Goal: Information Seeking & Learning: Learn about a topic

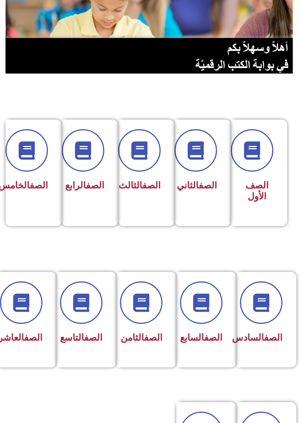
scroll to position [79, 0]
click at [33, 316] on span at bounding box center [21, 302] width 42 height 42
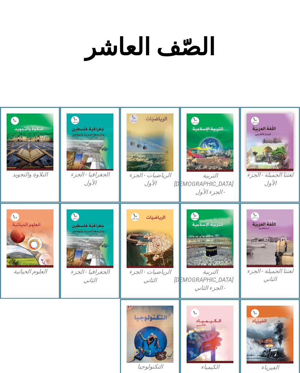
scroll to position [145, 0]
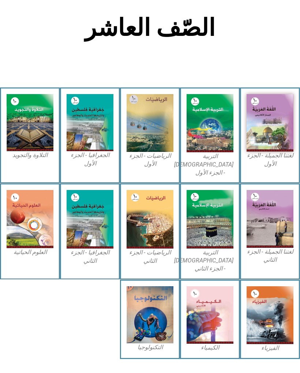
click at [20, 193] on img at bounding box center [30, 219] width 47 height 58
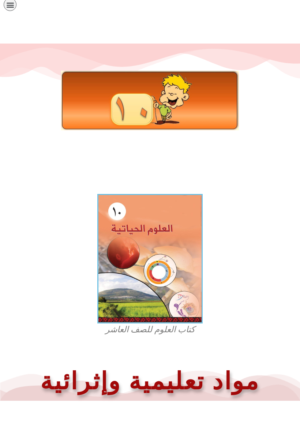
click at [100, 104] on img at bounding box center [150, 101] width 178 height 60
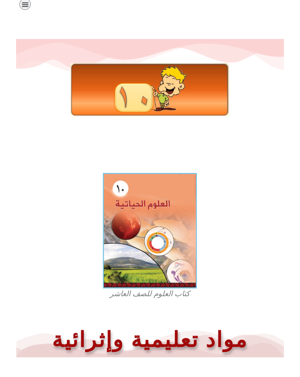
scroll to position [5, 0]
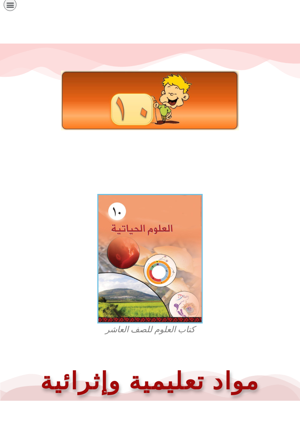
click at [129, 243] on img at bounding box center [149, 258] width 105 height 129
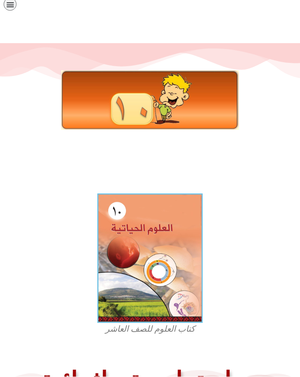
scroll to position [26, 0]
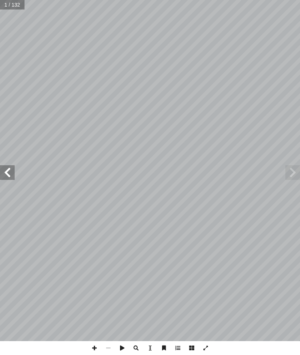
click at [296, 178] on span at bounding box center [292, 172] width 15 height 15
click at [297, 166] on span at bounding box center [292, 172] width 15 height 15
click at [296, 169] on span at bounding box center [292, 172] width 15 height 15
click at [11, 171] on span at bounding box center [7, 172] width 15 height 15
click at [11, 169] on span at bounding box center [7, 172] width 15 height 15
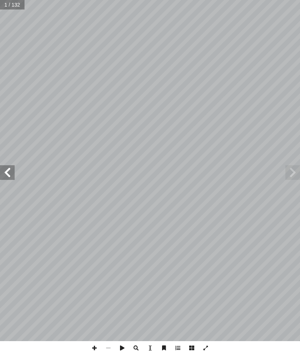
click at [9, 175] on span at bounding box center [7, 172] width 15 height 15
click at [11, 175] on span at bounding box center [7, 172] width 15 height 15
